Goal: Transaction & Acquisition: Purchase product/service

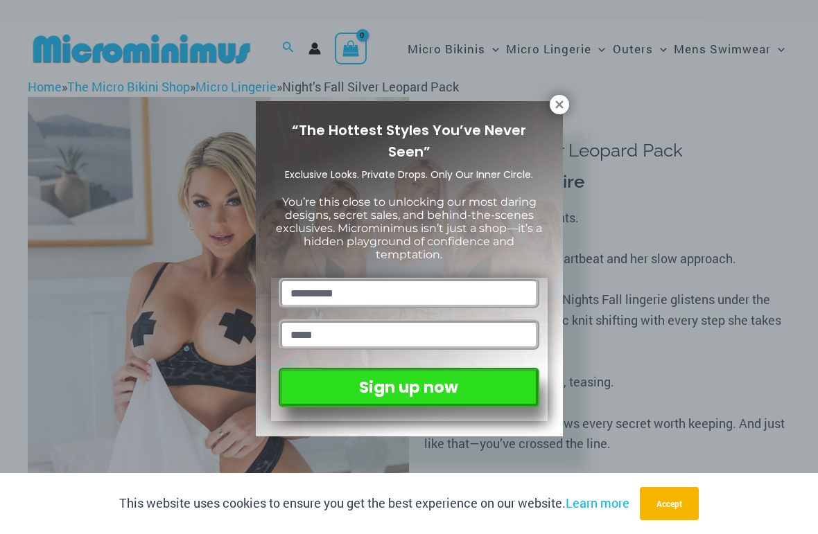
click at [561, 101] on icon at bounding box center [559, 104] width 12 height 12
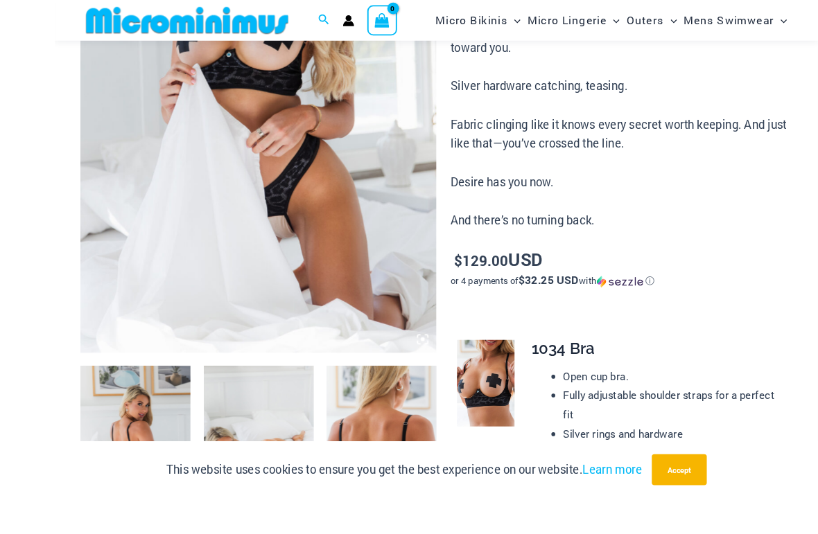
scroll to position [283, 0]
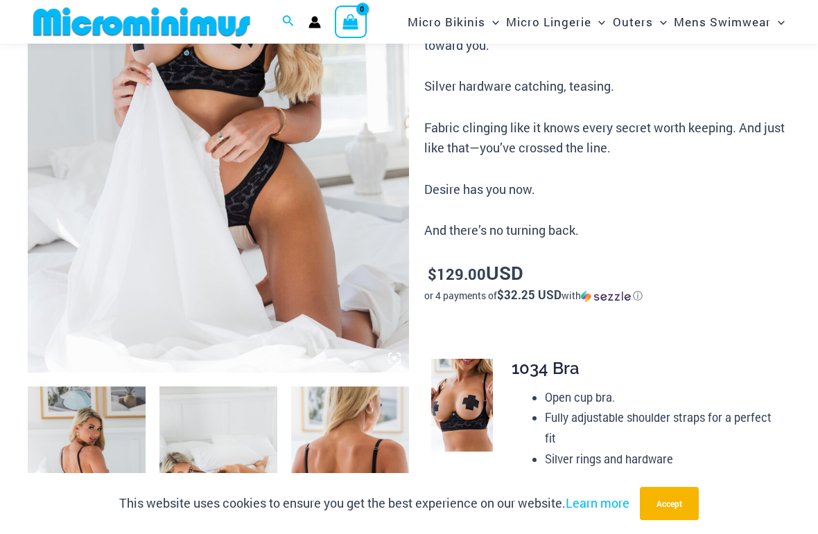
click at [111, 423] on img at bounding box center [87, 475] width 118 height 177
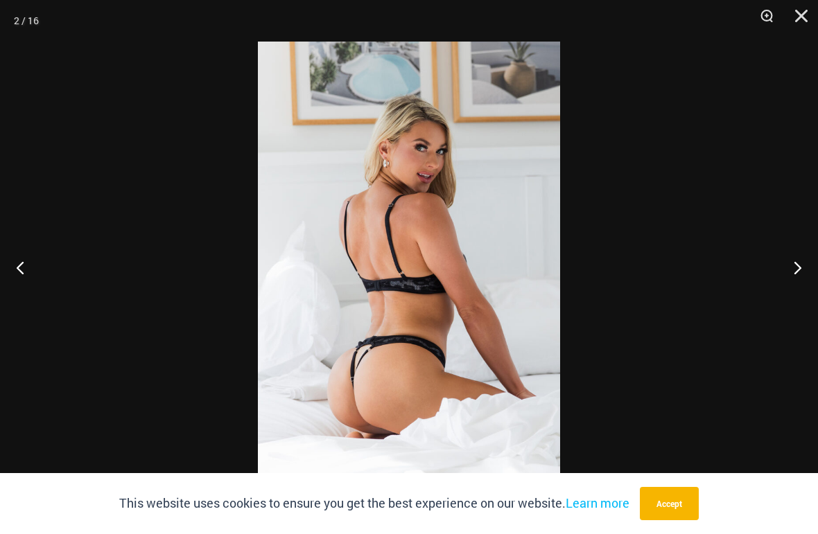
click at [787, 268] on button "Next" at bounding box center [792, 267] width 52 height 69
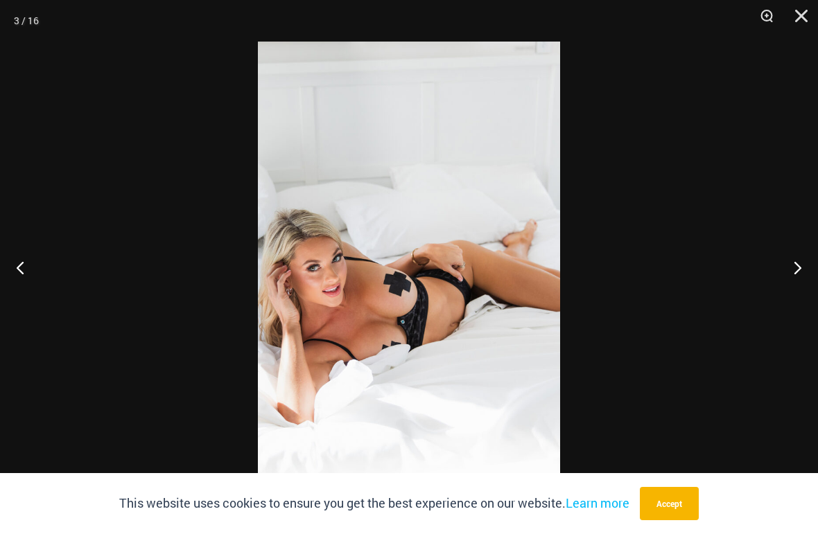
click at [791, 265] on button "Next" at bounding box center [792, 267] width 52 height 69
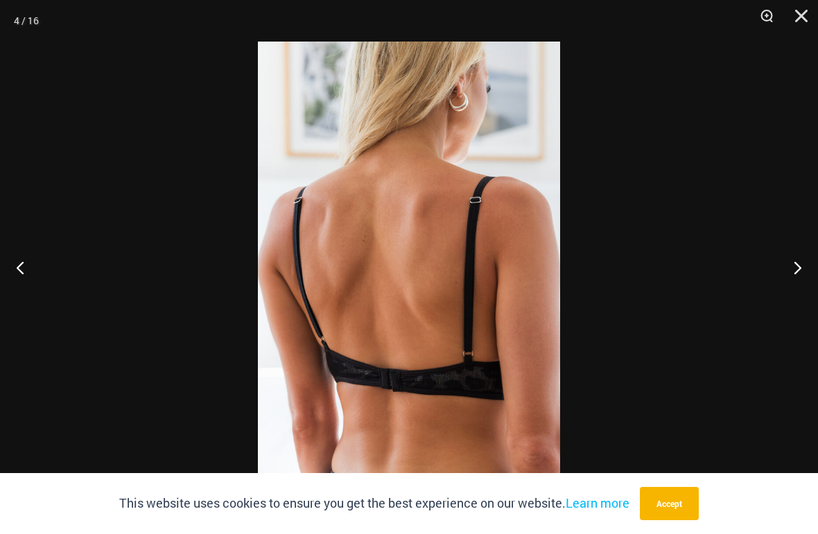
click at [791, 265] on button "Next" at bounding box center [792, 267] width 52 height 69
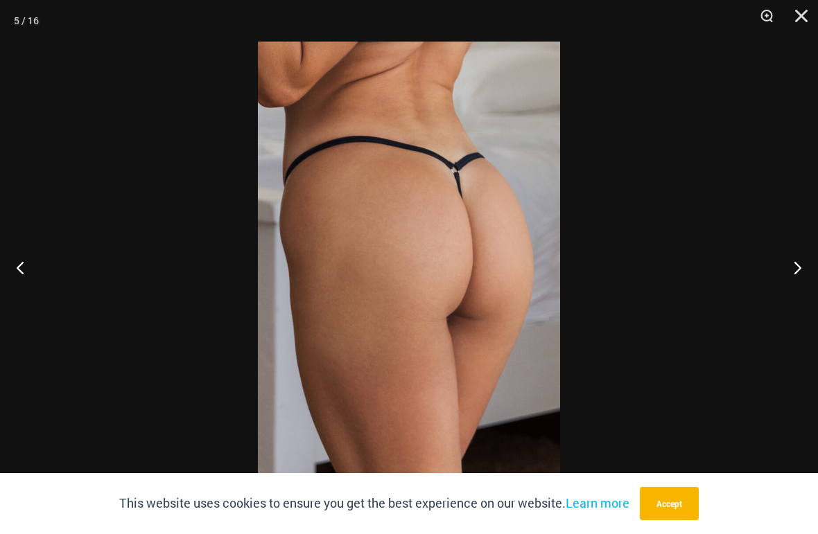
click at [790, 268] on button "Next" at bounding box center [792, 267] width 52 height 69
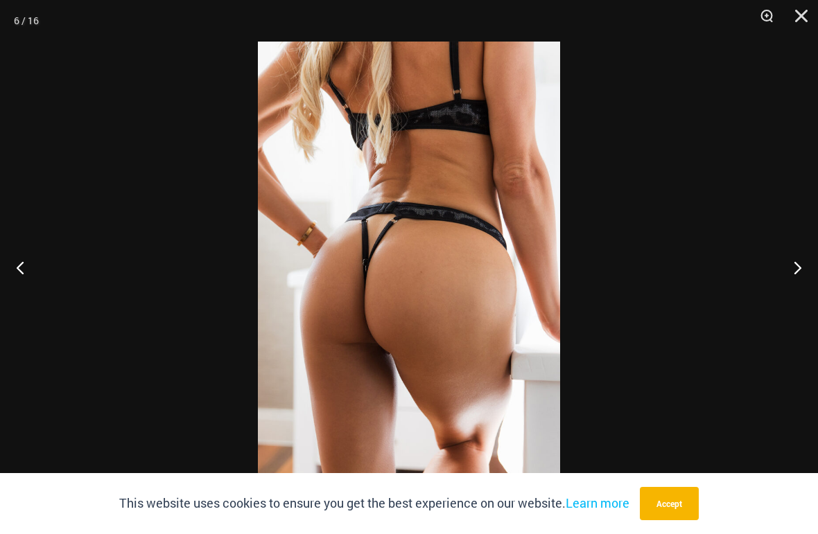
click at [789, 270] on button "Next" at bounding box center [792, 267] width 52 height 69
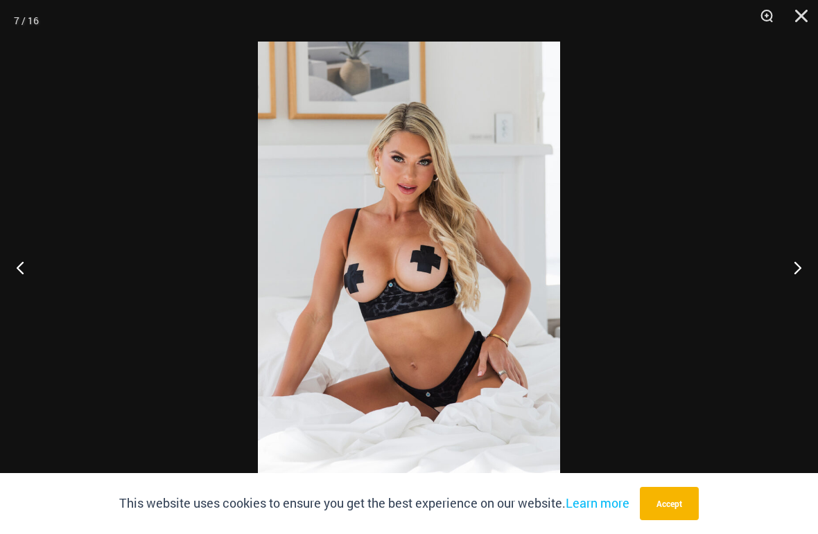
click at [789, 270] on button "Next" at bounding box center [792, 267] width 52 height 69
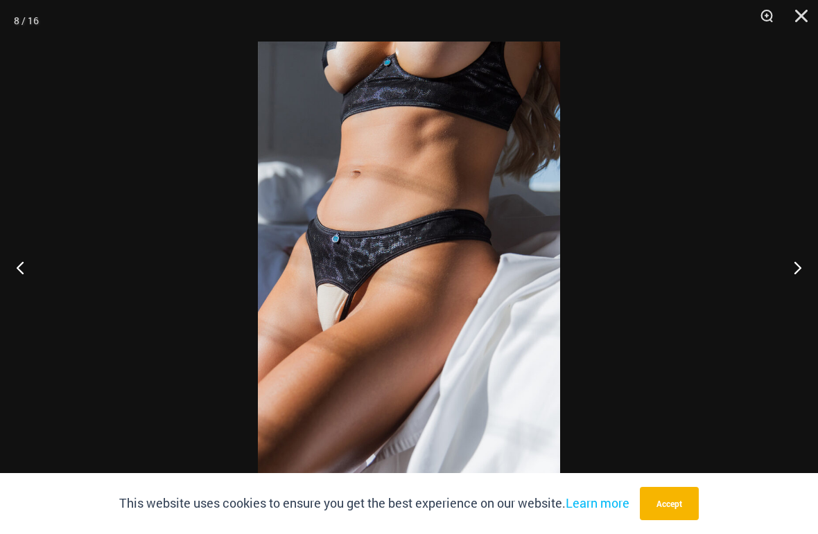
click at [793, 269] on button "Next" at bounding box center [792, 267] width 52 height 69
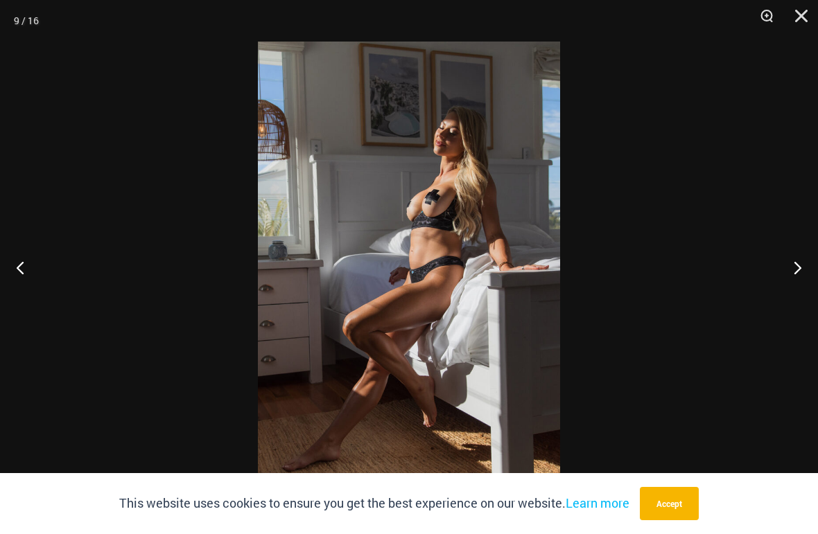
click at [800, 264] on button "Next" at bounding box center [792, 267] width 52 height 69
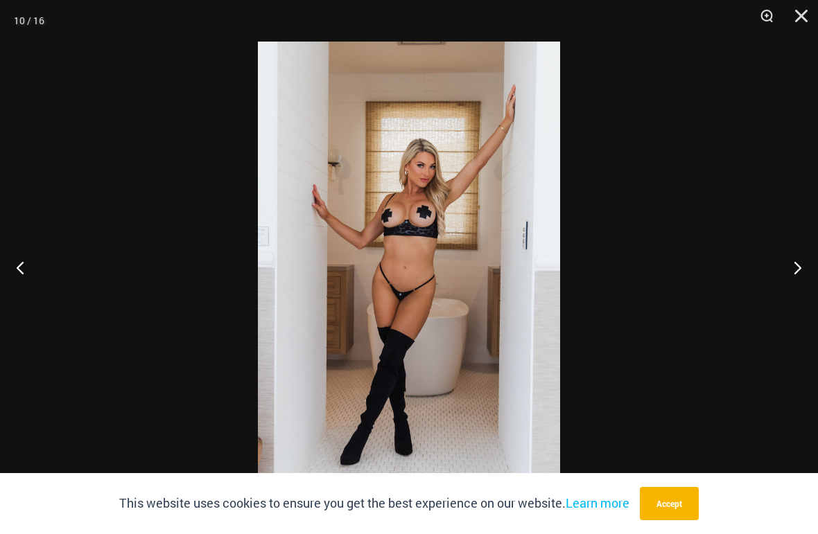
click at [805, 277] on button "Next" at bounding box center [792, 267] width 52 height 69
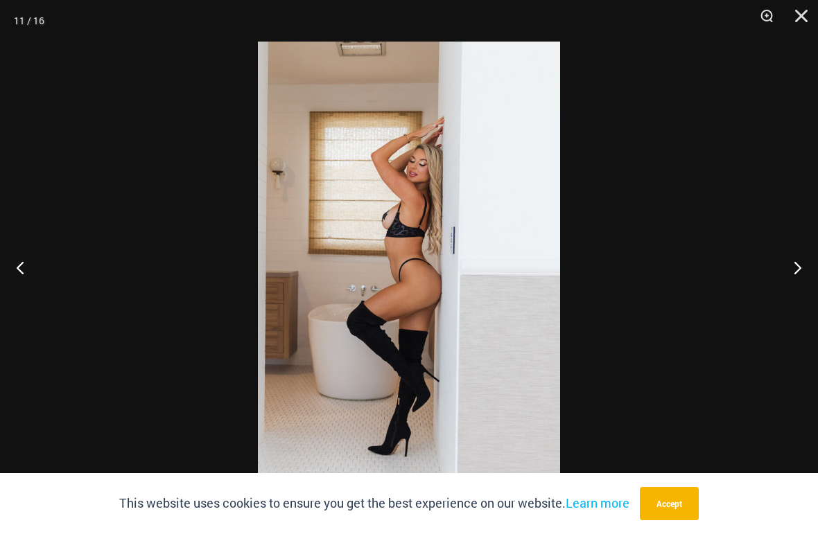
click at [811, 279] on button "Next" at bounding box center [792, 267] width 52 height 69
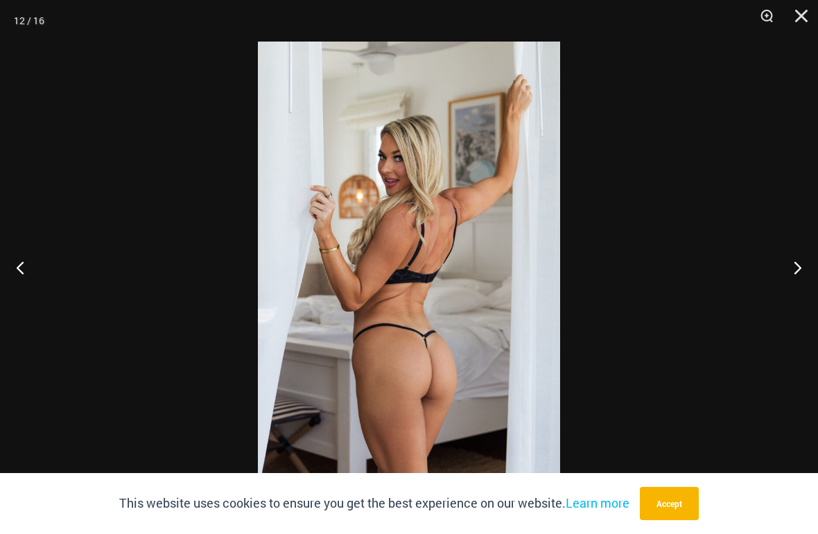
click at [812, 277] on button "Next" at bounding box center [792, 267] width 52 height 69
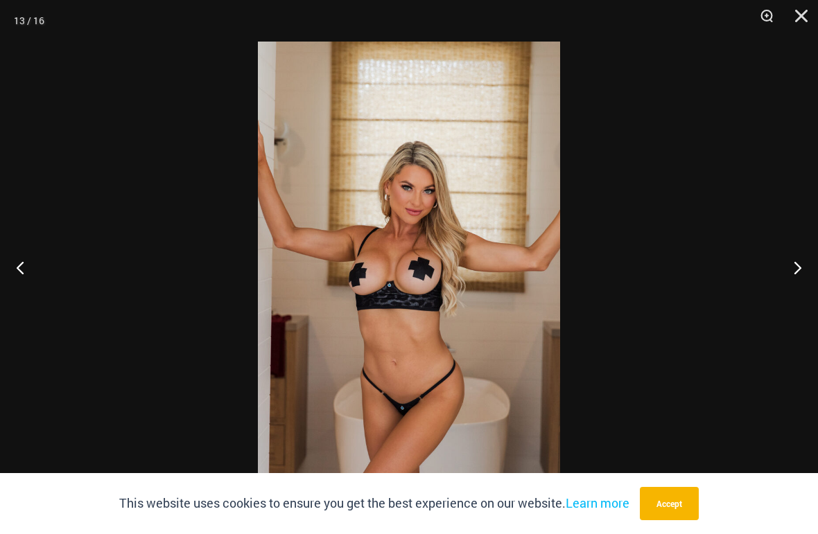
click at [812, 277] on button "Next" at bounding box center [792, 267] width 52 height 69
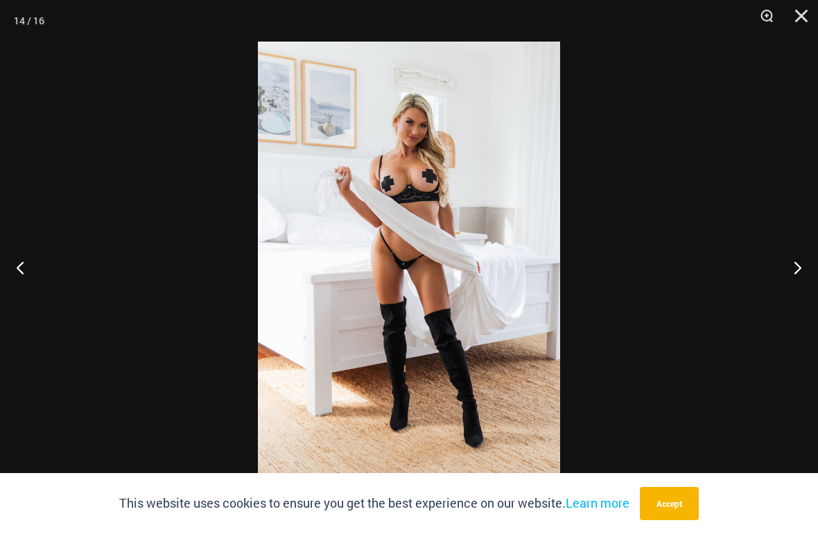
click at [813, 277] on button "Next" at bounding box center [792, 267] width 52 height 69
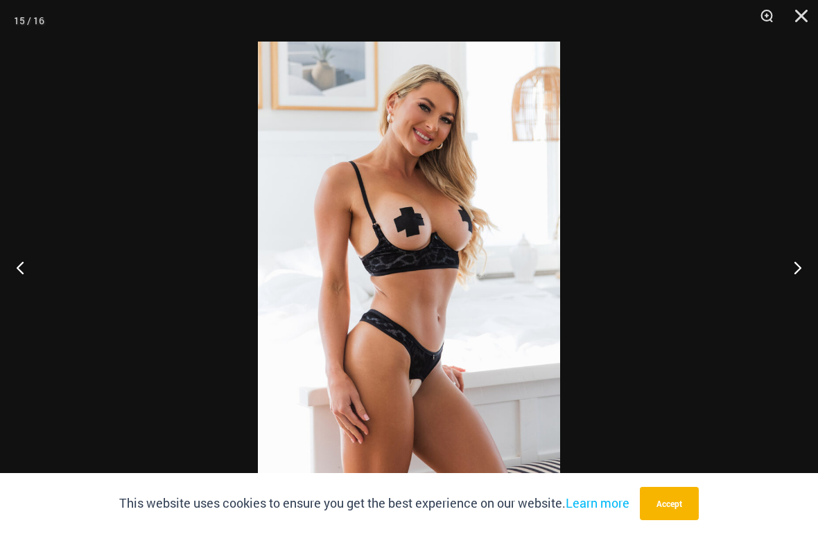
click at [812, 276] on button "Next" at bounding box center [792, 267] width 52 height 69
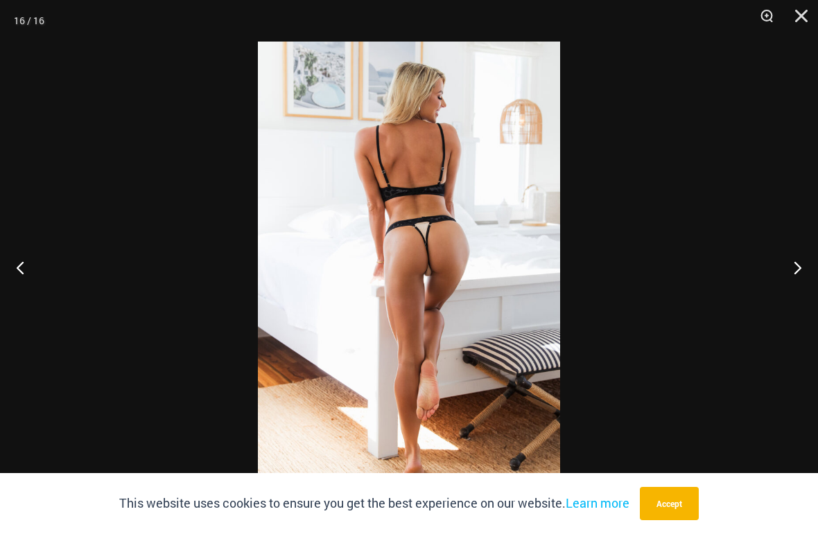
click at [813, 275] on button "Next" at bounding box center [792, 267] width 52 height 69
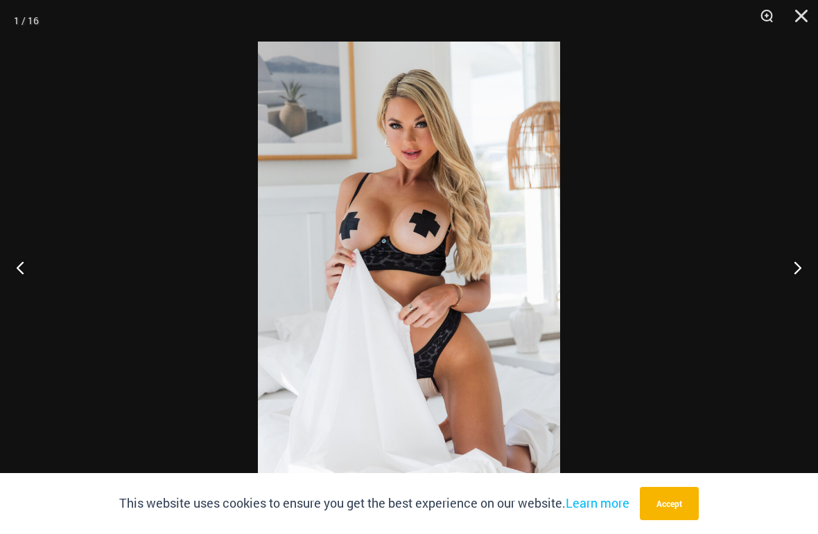
click at [814, 275] on button "Next" at bounding box center [792, 267] width 52 height 69
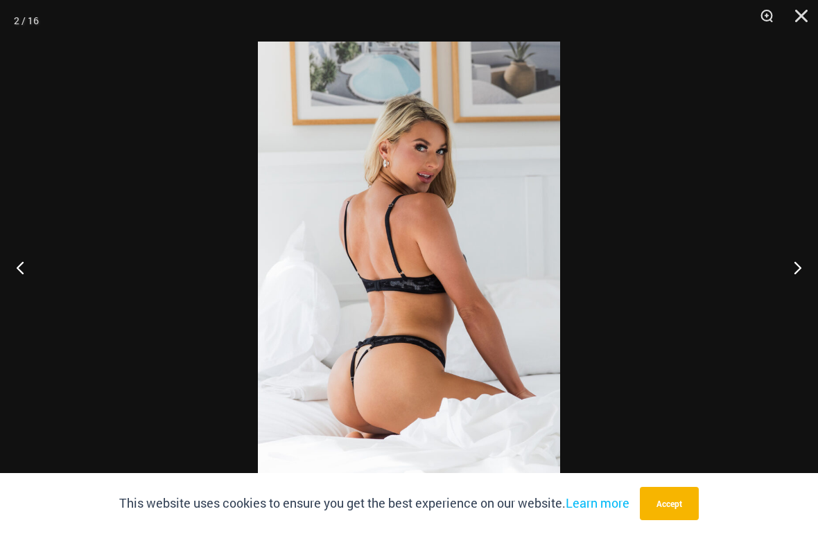
click at [814, 273] on button "Next" at bounding box center [792, 267] width 52 height 69
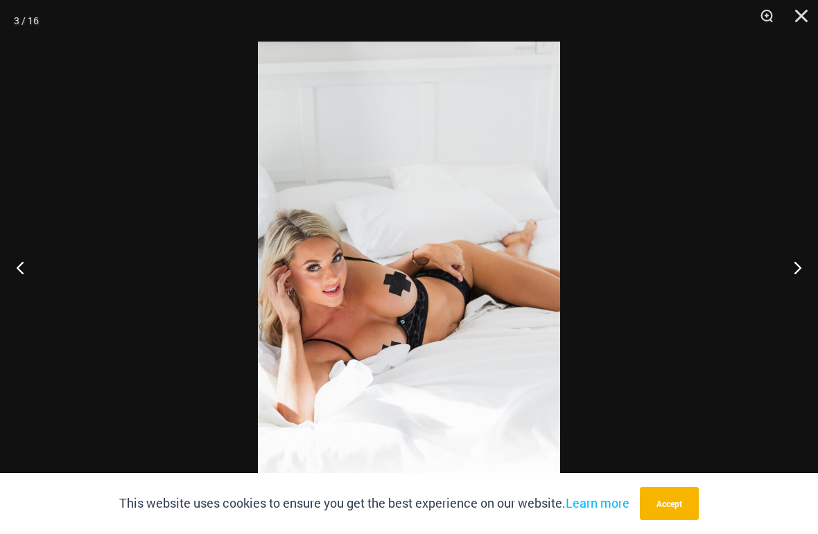
click at [812, 277] on button "Next" at bounding box center [792, 267] width 52 height 69
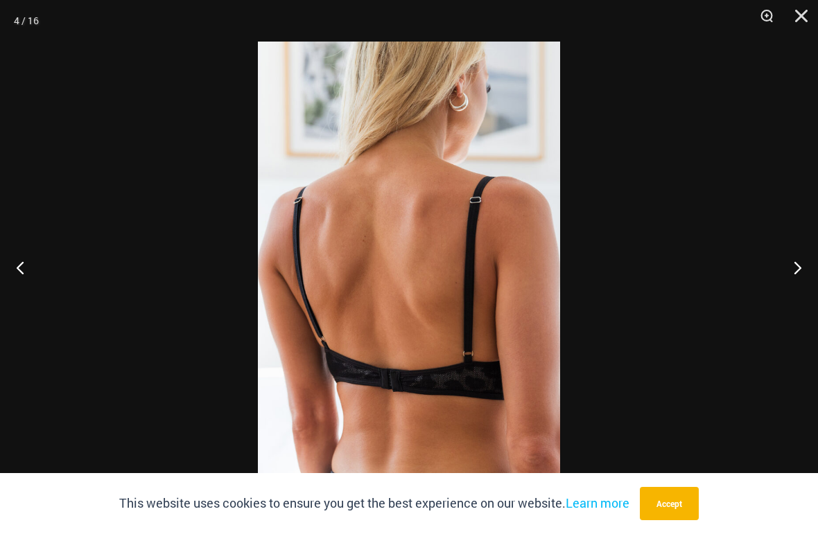
click at [812, 277] on button "Next" at bounding box center [792, 267] width 52 height 69
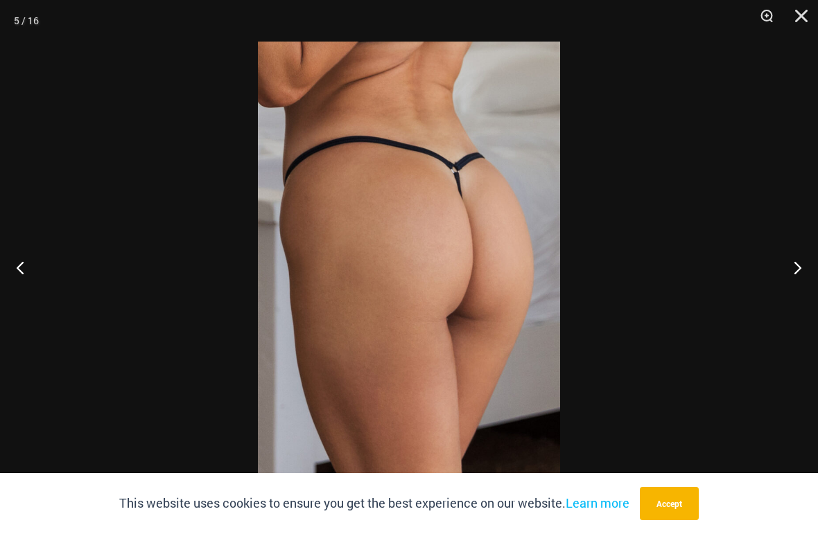
click at [811, 276] on button "Next" at bounding box center [792, 267] width 52 height 69
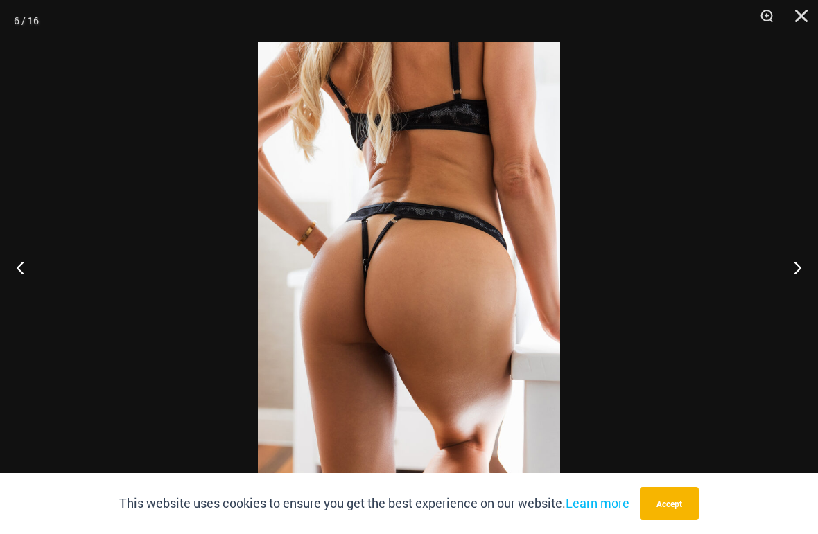
click at [810, 277] on button "Next" at bounding box center [792, 267] width 52 height 69
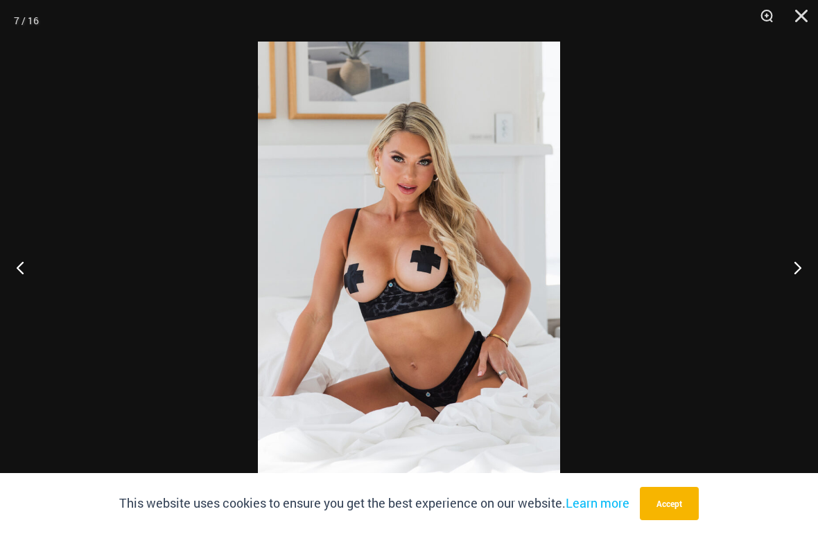
click at [812, 270] on button "Next" at bounding box center [792, 267] width 52 height 69
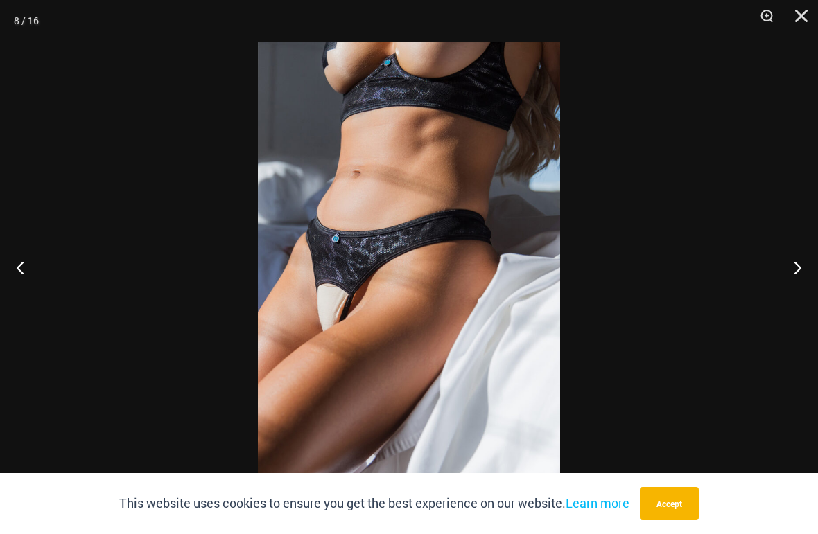
click at [813, 270] on button "Next" at bounding box center [792, 267] width 52 height 69
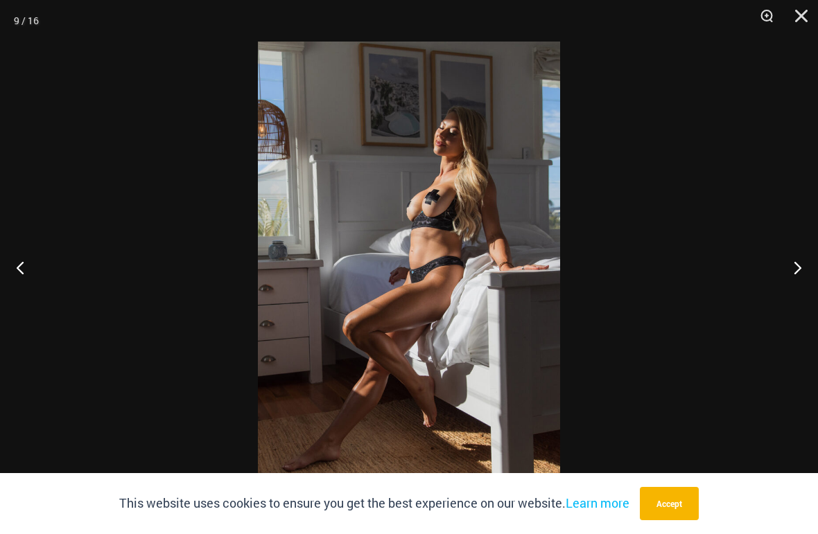
click at [810, 267] on button "Next" at bounding box center [792, 267] width 52 height 69
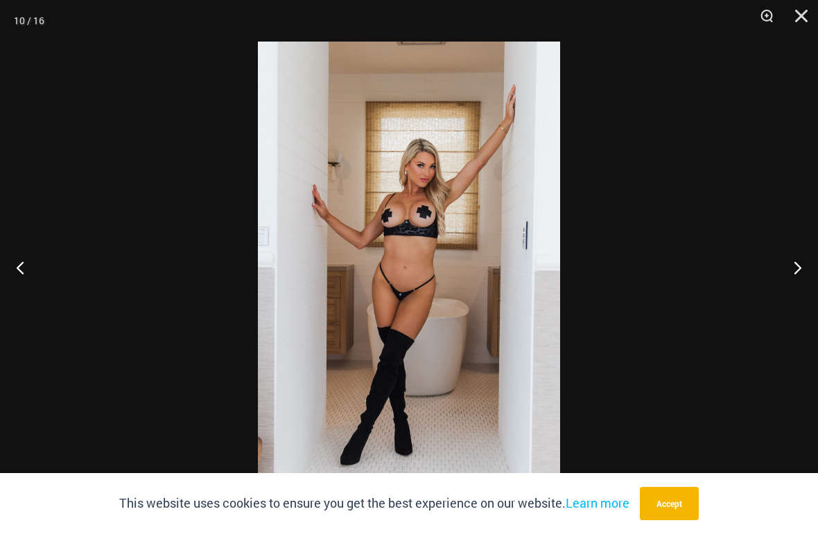
click at [812, 269] on button "Next" at bounding box center [792, 267] width 52 height 69
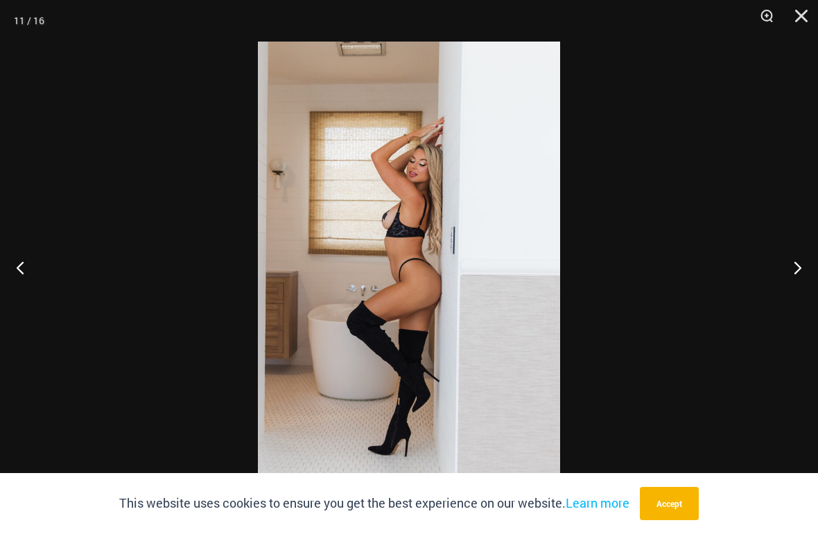
click at [811, 269] on button "Next" at bounding box center [792, 267] width 52 height 69
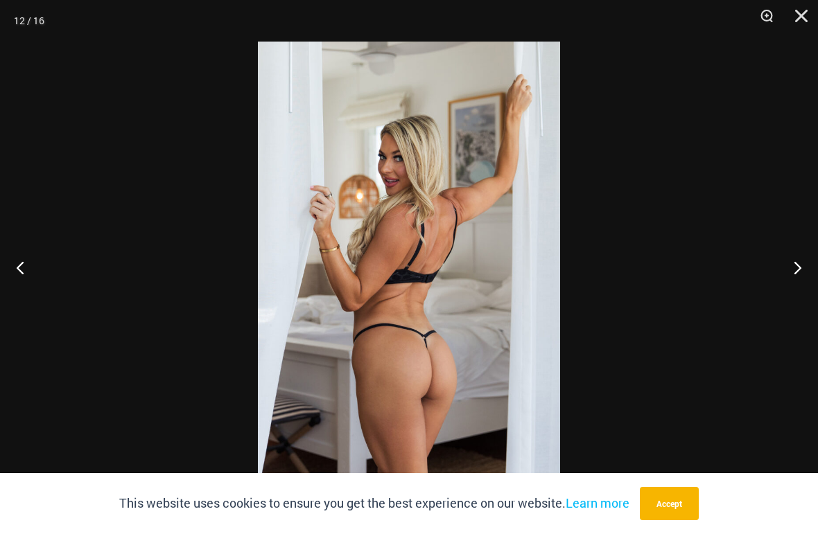
click at [810, 266] on button "Next" at bounding box center [792, 267] width 52 height 69
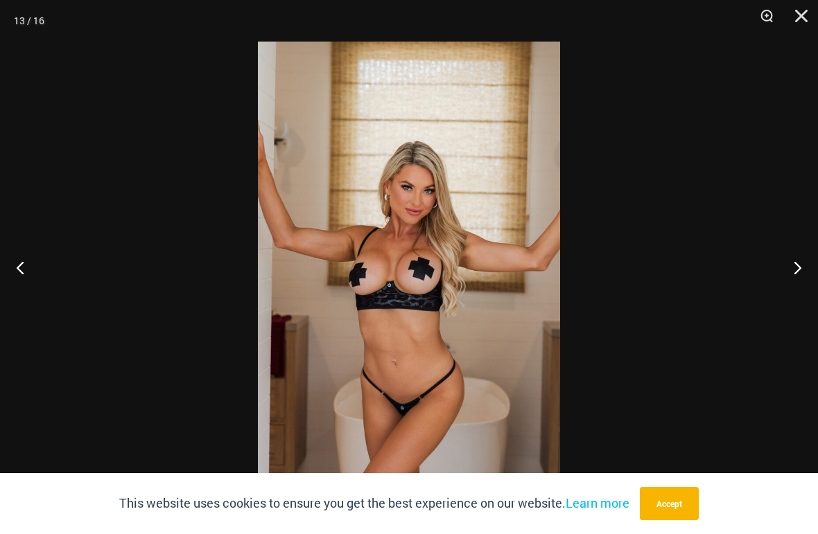
click at [809, 20] on button "Close" at bounding box center [796, 21] width 35 height 42
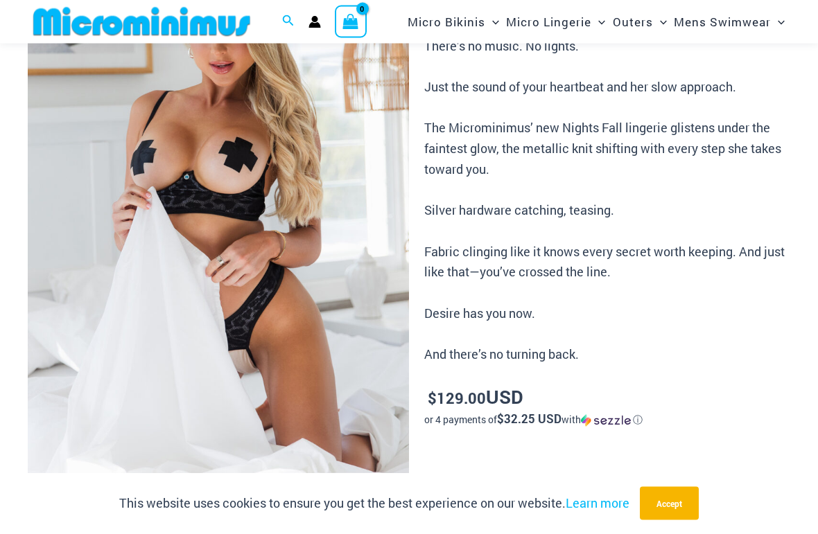
scroll to position [0, 0]
